Goal: Find specific page/section: Find specific page/section

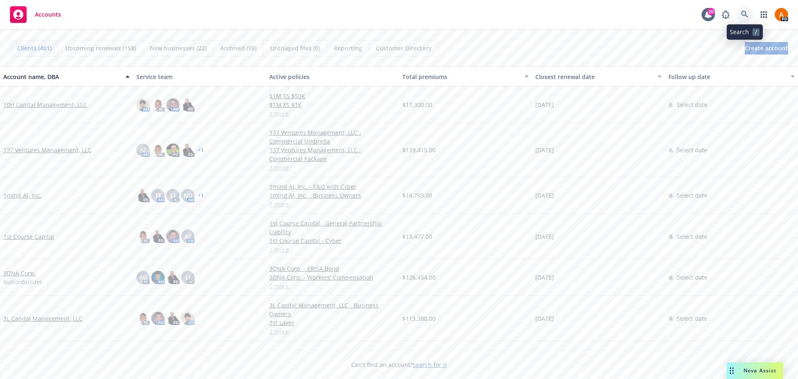
click at [746, 17] on icon at bounding box center [744, 14] width 7 height 7
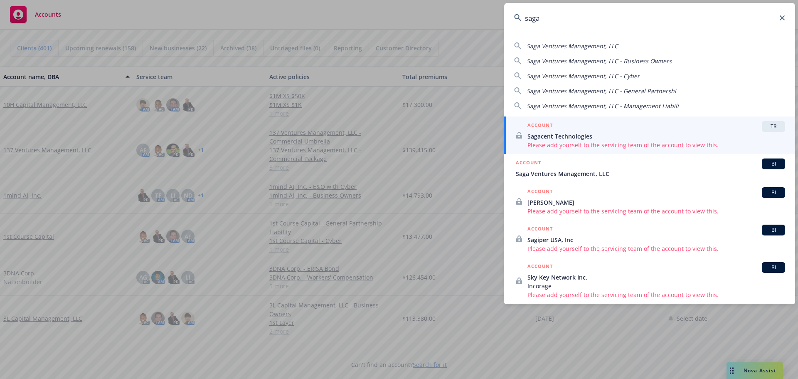
click at [564, 45] on span "Saga Ventures Management, LLC" at bounding box center [572, 46] width 91 height 8
type input "Saga Ventures Management, LLC"
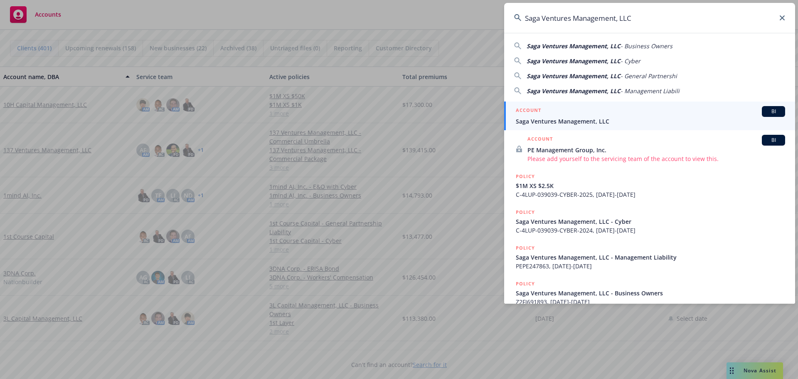
click at [556, 119] on span "Saga Ventures Management, LLC" at bounding box center [650, 121] width 269 height 9
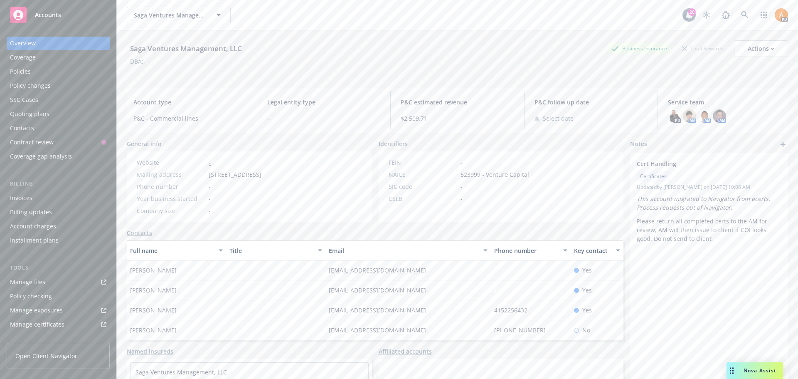
click at [16, 71] on div "Policies" at bounding box center [20, 71] width 21 height 13
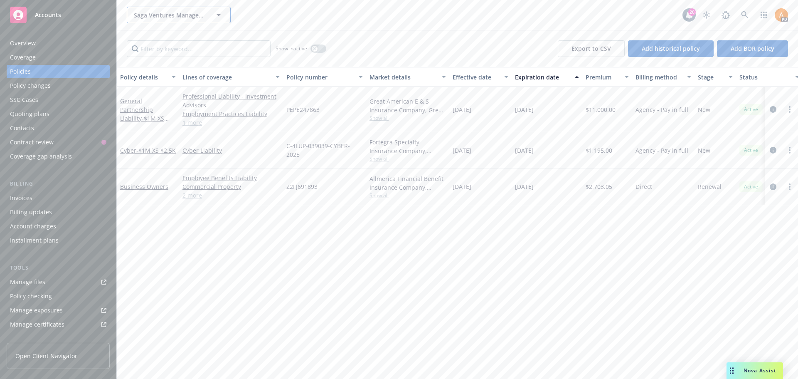
click at [175, 15] on span "Saga Ventures Management, LLC" at bounding box center [170, 15] width 72 height 9
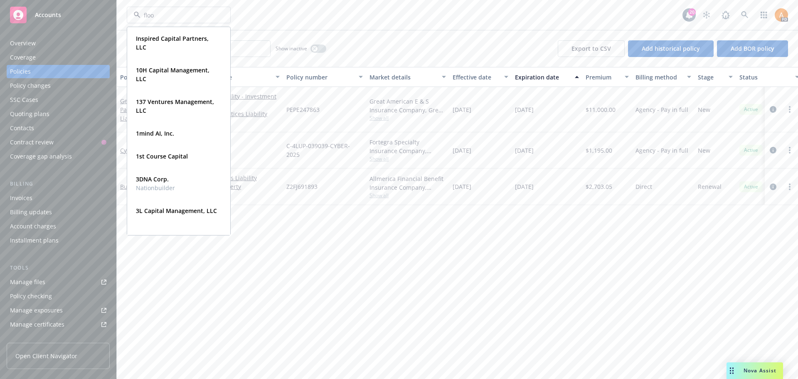
type input "flood"
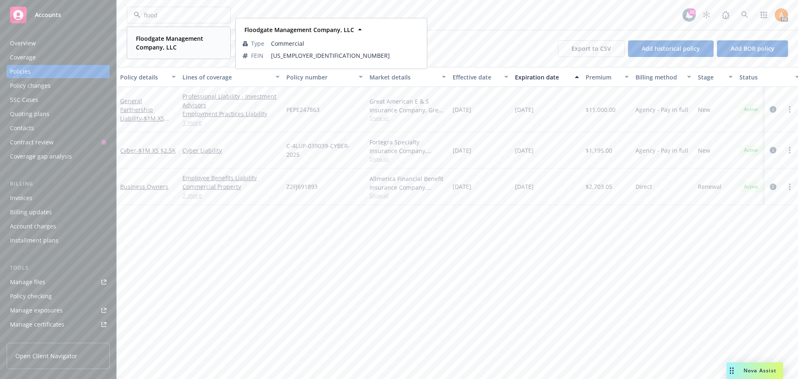
click at [169, 40] on strong "Floodgate Management Company, LLC" at bounding box center [169, 43] width 67 height 17
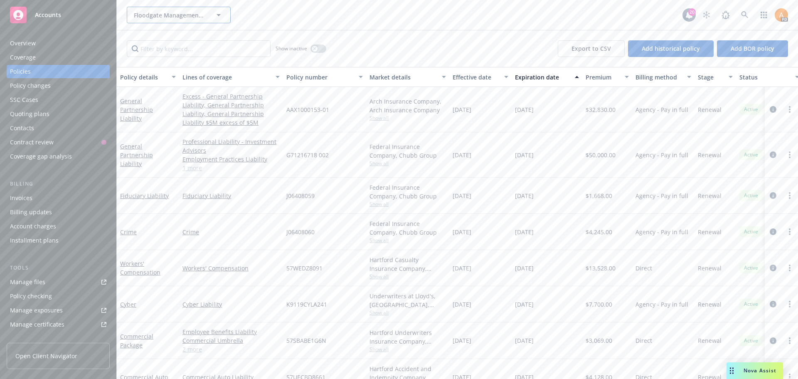
click at [176, 15] on span "Floodgate Management Company, LLC" at bounding box center [170, 15] width 72 height 9
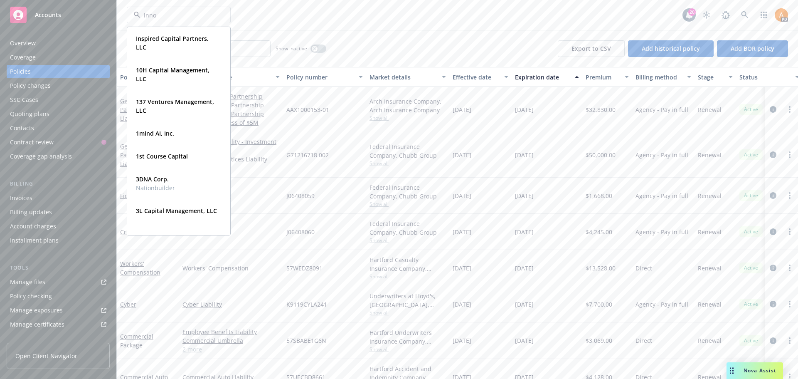
type input "innov"
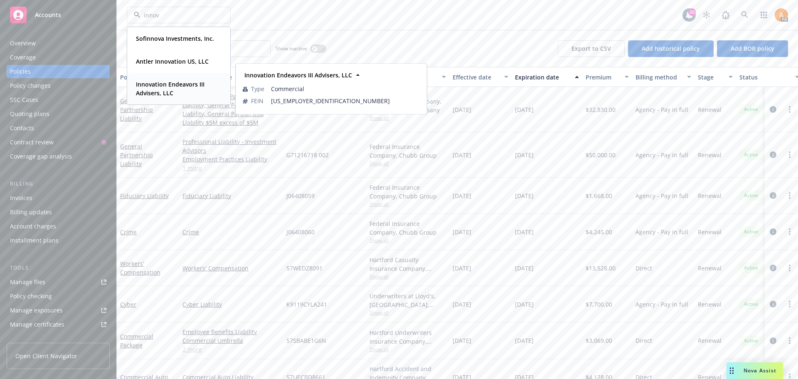
click at [165, 91] on strong "Innovation Endeavors III Advisers, LLC" at bounding box center [170, 88] width 69 height 17
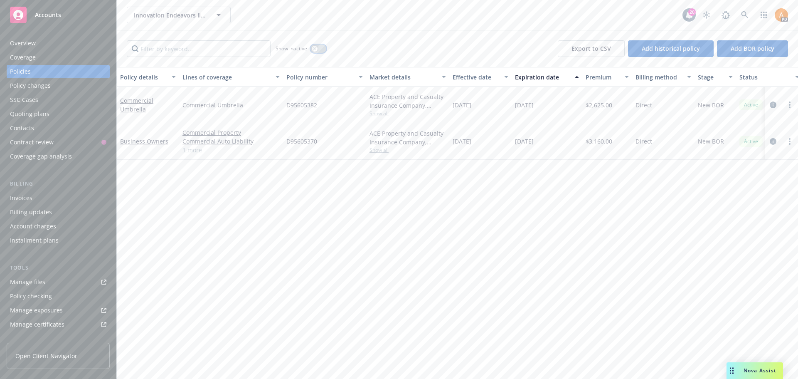
click at [315, 48] on icon "button" at bounding box center [314, 48] width 3 height 3
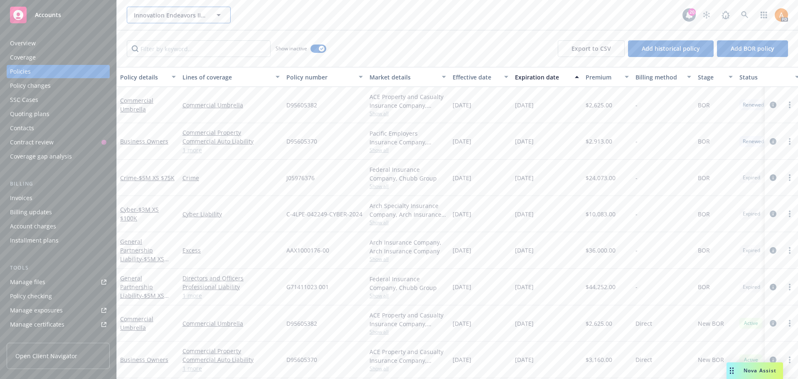
click at [143, 16] on span "Innovation Endeavors III Advisers, LLC" at bounding box center [170, 15] width 72 height 9
type input "8"
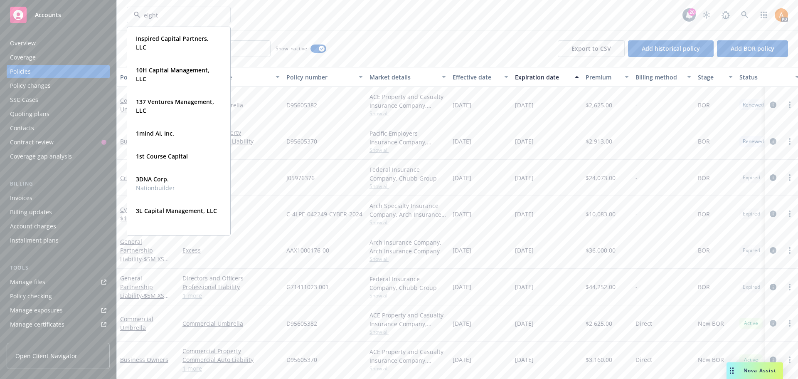
type input "eight"
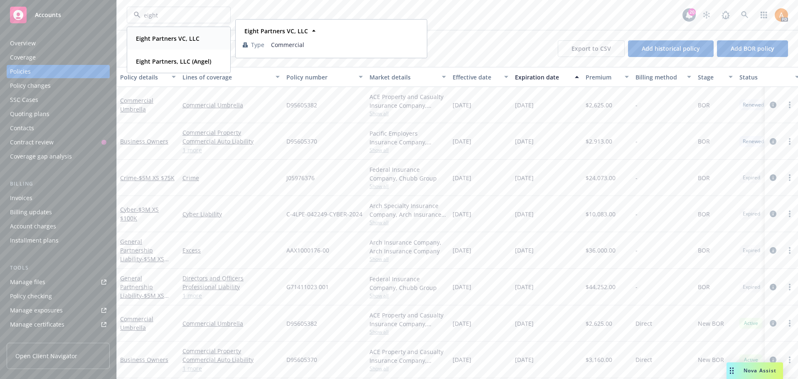
click at [169, 37] on strong "Eight Partners VC, LLC" at bounding box center [168, 39] width 64 height 8
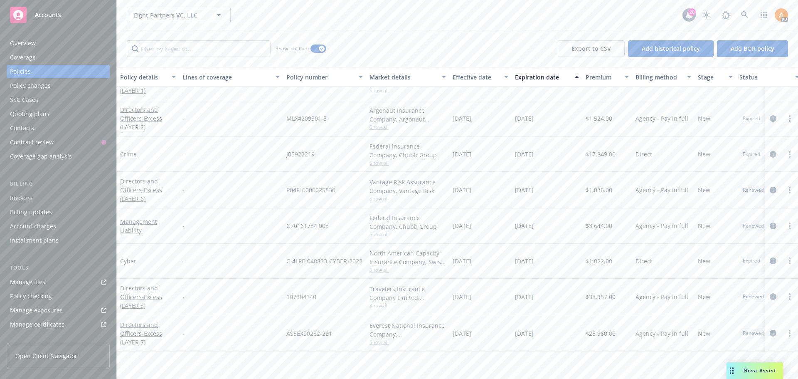
scroll to position [42, 0]
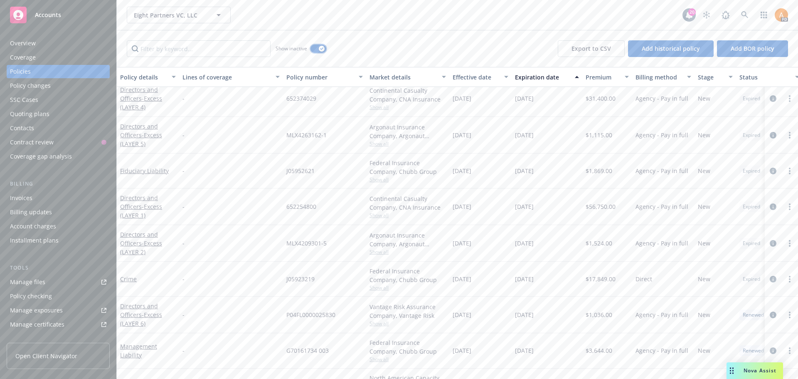
click at [320, 50] on div "button" at bounding box center [322, 49] width 6 height 6
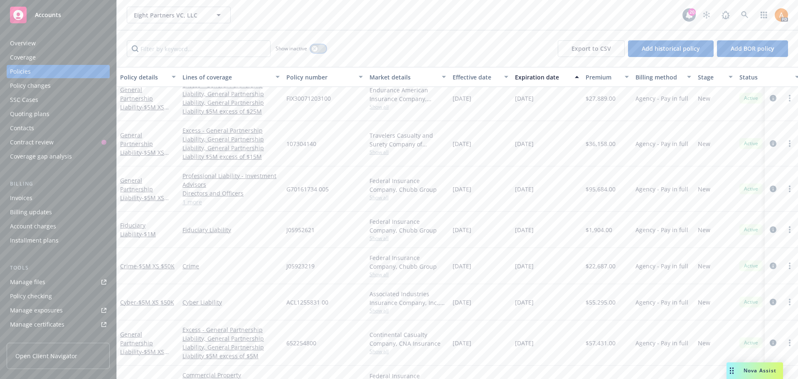
scroll to position [208, 0]
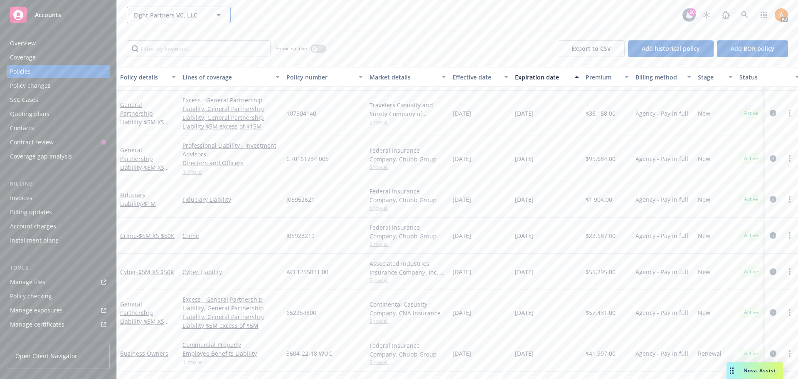
click at [158, 18] on span "Eight Partners VC, LLC" at bounding box center [170, 15] width 72 height 9
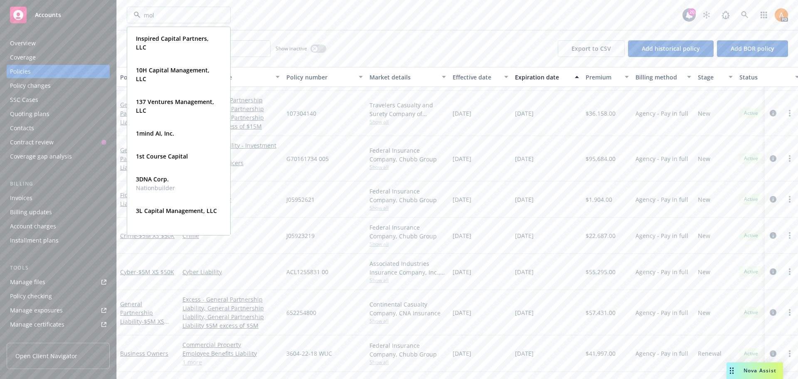
type input "molo"
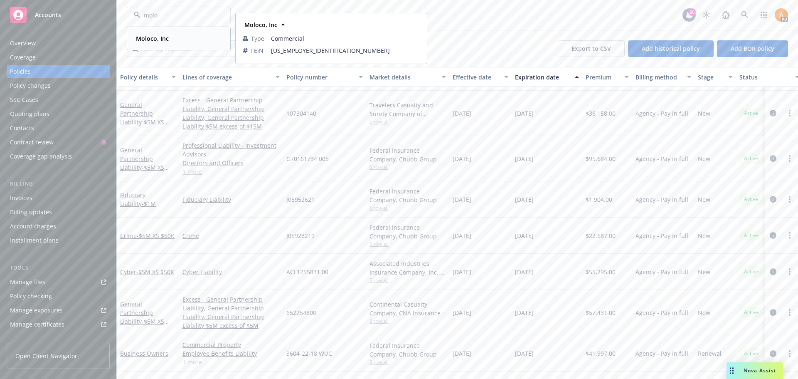
click at [147, 44] on div "Moloco, Inc" at bounding box center [152, 38] width 38 height 12
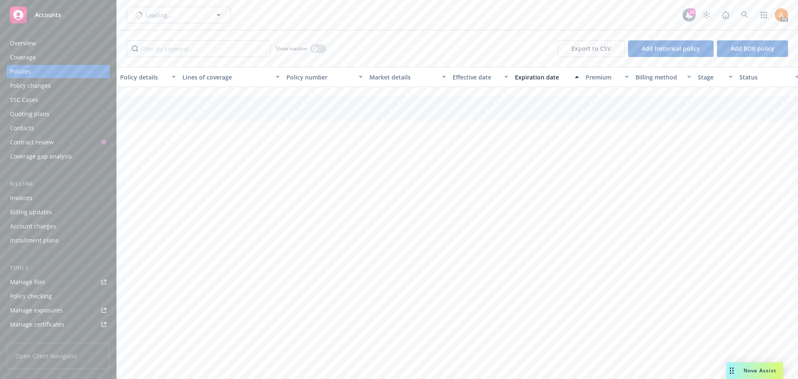
scroll to position [207, 0]
click at [316, 50] on div "button" at bounding box center [315, 49] width 6 height 6
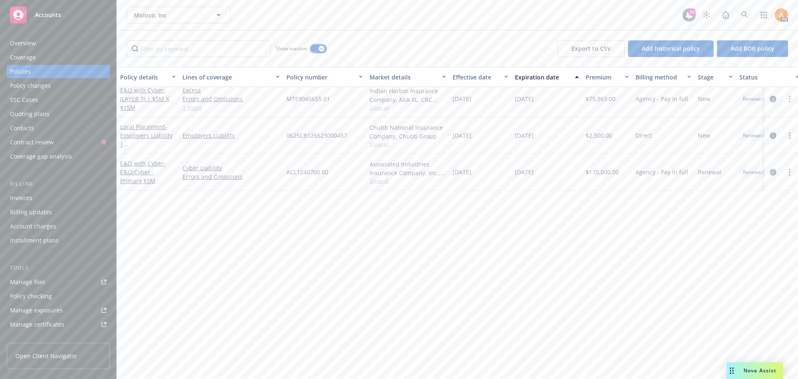
scroll to position [1239, 0]
